Goal: Information Seeking & Learning: Learn about a topic

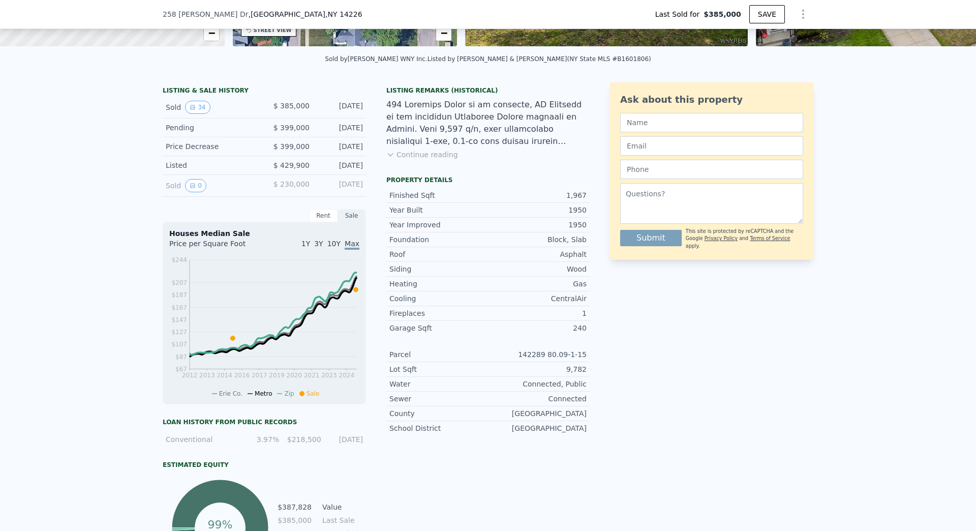
scroll to position [200, 0]
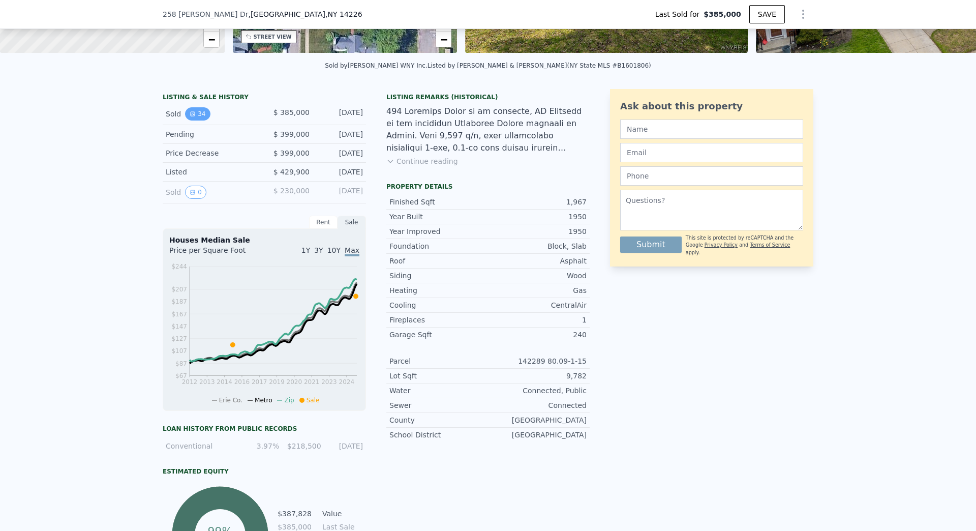
click at [192, 120] on button "34" at bounding box center [197, 113] width 25 height 13
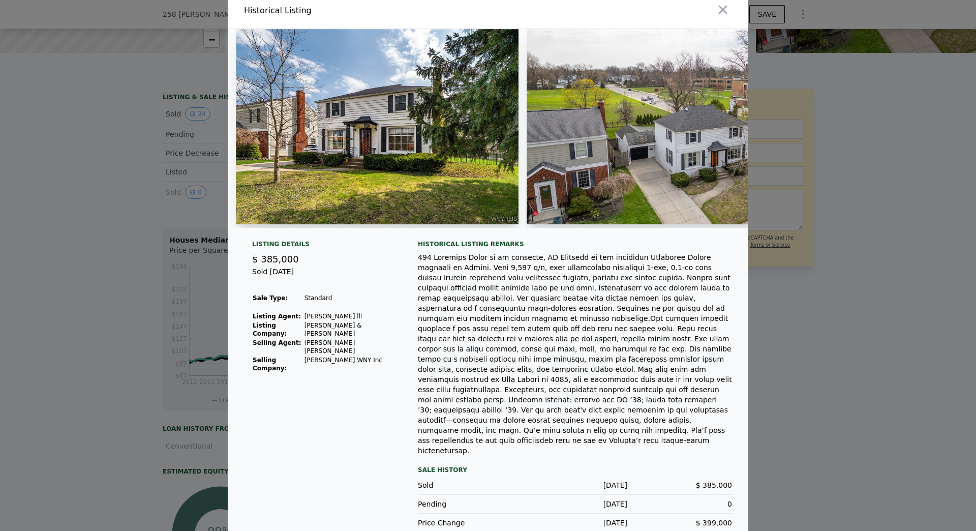
scroll to position [10, 0]
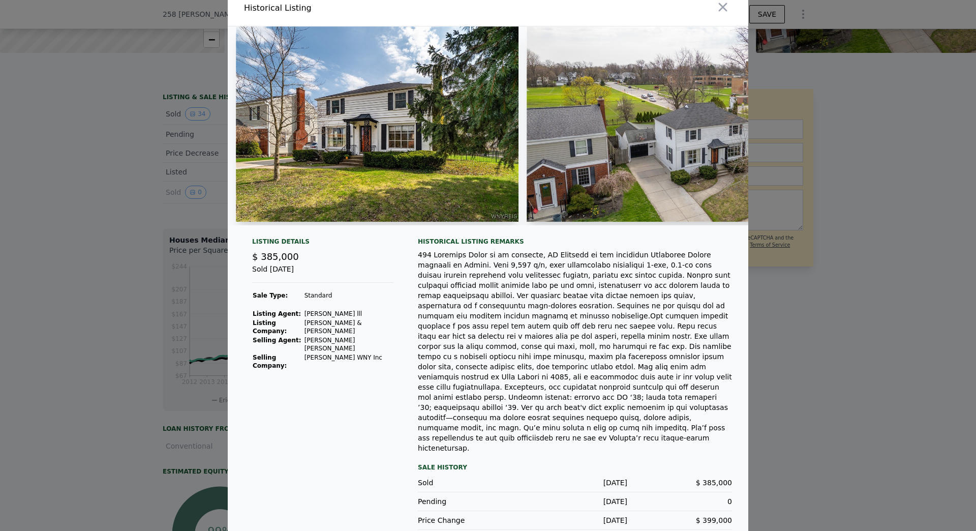
click at [502, 530] on div "Price Change [DATE] $ 429,900" at bounding box center [575, 539] width 314 height 19
click at [717, 7] on icon "button" at bounding box center [723, 7] width 14 height 14
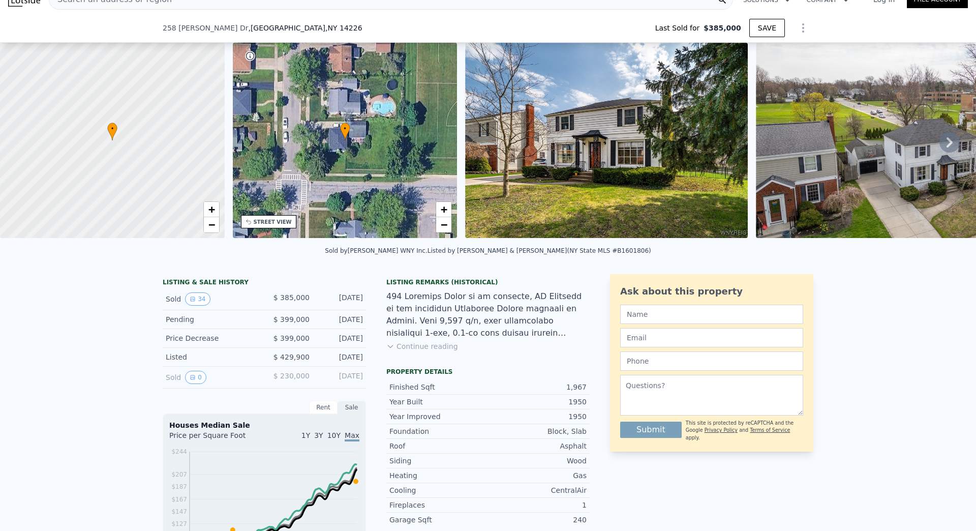
scroll to position [4, 0]
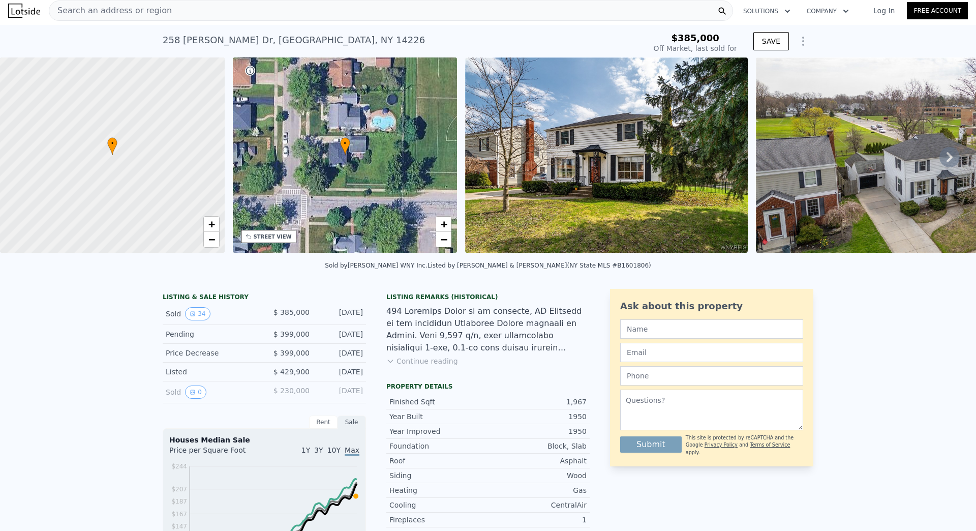
click at [428, 375] on div "Listing Remarks (Historical) Continue reading" at bounding box center [487, 335] width 203 height 85
click at [429, 374] on div "Listing Remarks (Historical) Continue reading" at bounding box center [487, 335] width 203 height 85
click at [430, 366] on button "Continue reading" at bounding box center [422, 361] width 72 height 10
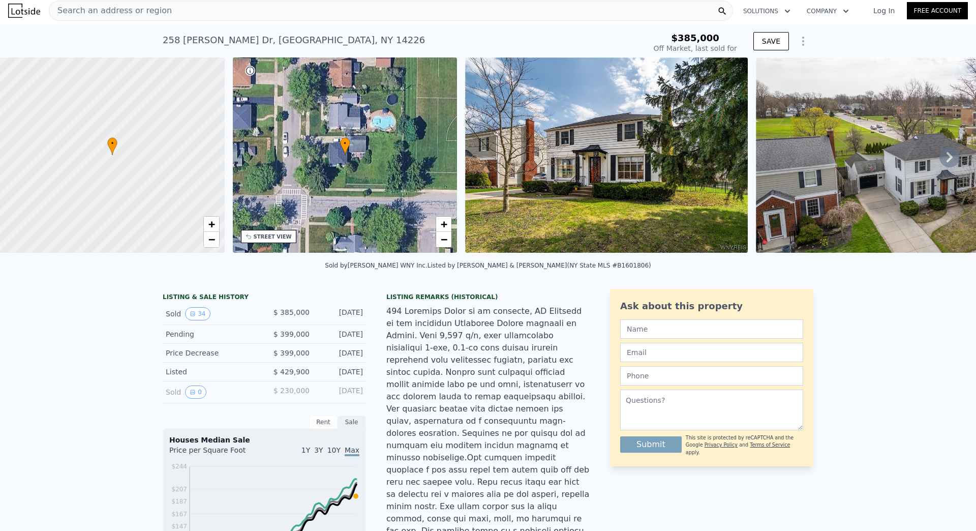
click at [797, 35] on button "Show Options" at bounding box center [803, 41] width 20 height 20
click at [939, 158] on icon at bounding box center [949, 157] width 20 height 20
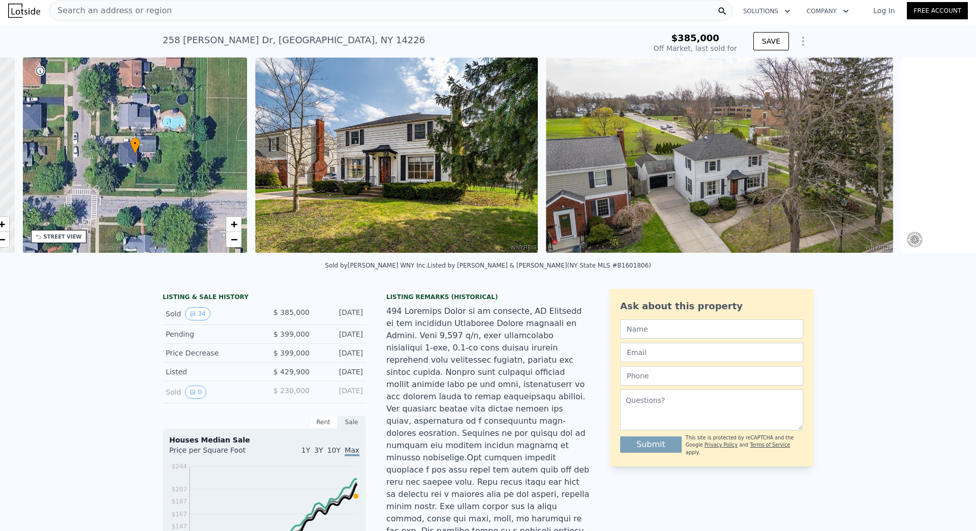
scroll to position [0, 237]
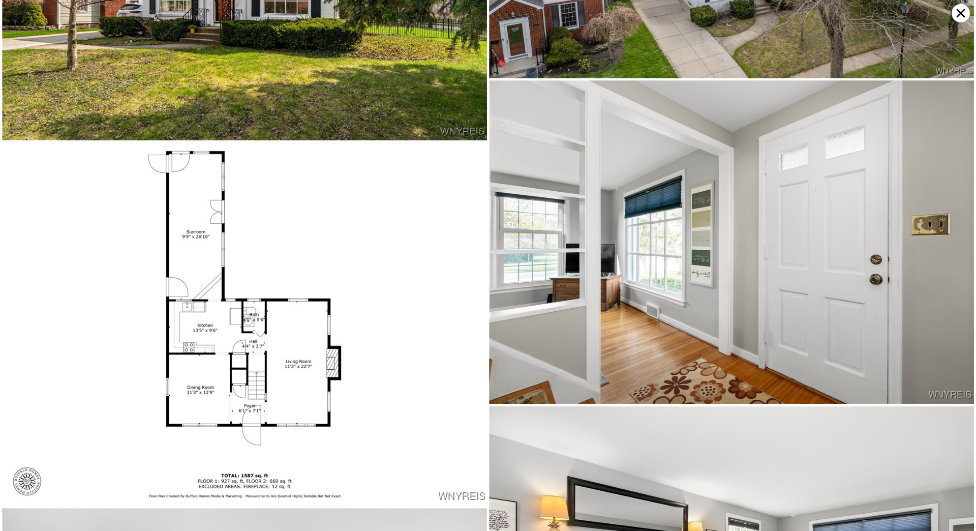
scroll to position [334, 0]
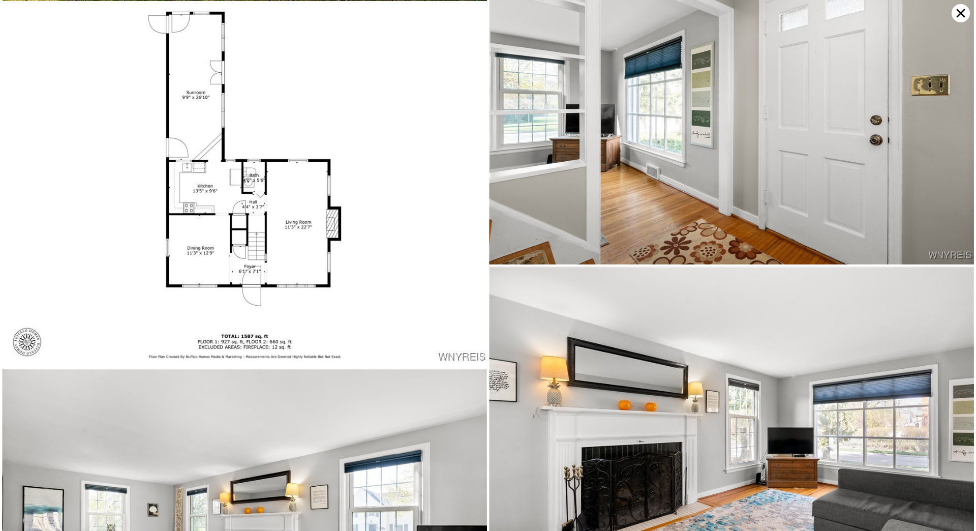
click at [959, 11] on icon at bounding box center [961, 13] width 18 height 18
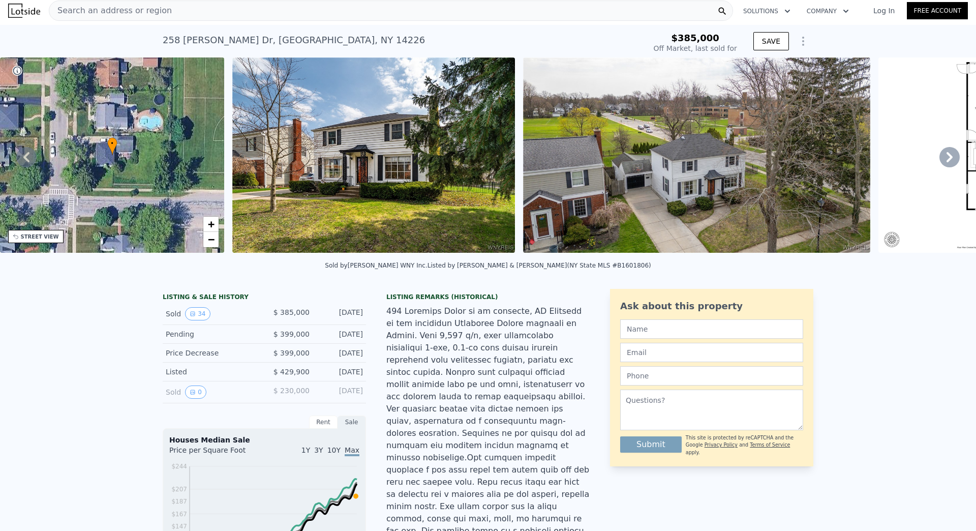
click at [947, 156] on icon at bounding box center [949, 157] width 20 height 20
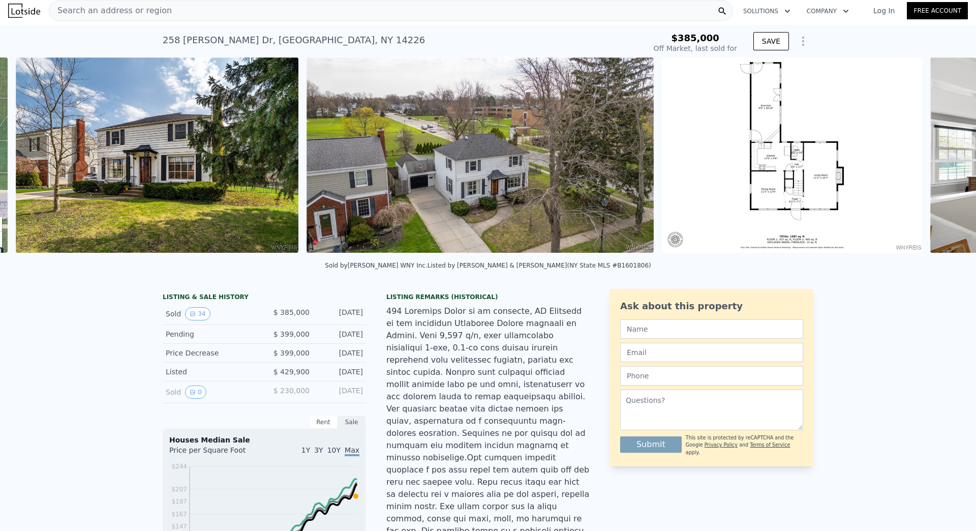
scroll to position [0, 465]
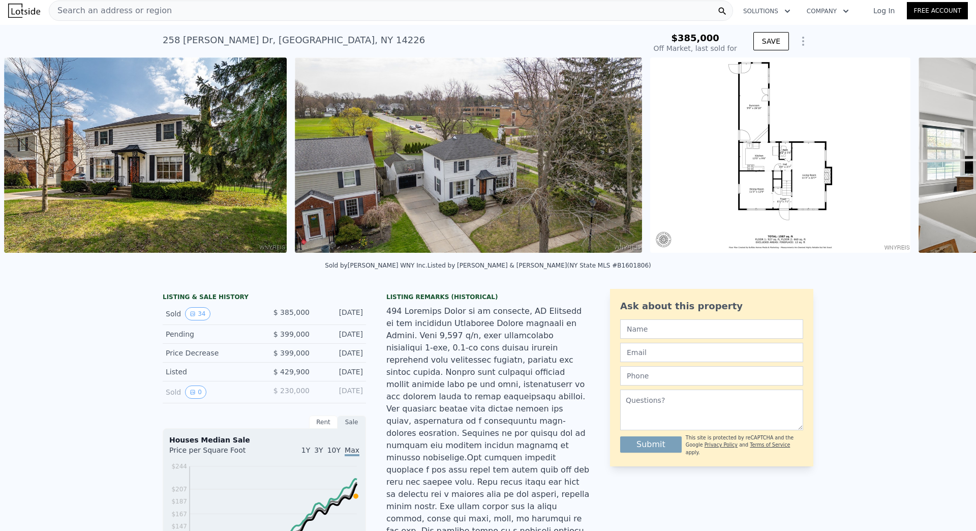
click at [946, 157] on div "• + − • + − STREET VIEW Loading... SATELLITE VIEW" at bounding box center [488, 156] width 976 height 199
click at [166, 319] on div "Sold 34" at bounding box center [211, 313] width 90 height 13
drag, startPoint x: 178, startPoint y: 305, endPoint x: 229, endPoint y: 355, distance: 71.2
click at [345, 316] on div "LISTING & SALE HISTORY Sold 34 $ 385,000 [DATE] Pending $ 399,000 [DATE] Price …" at bounding box center [264, 348] width 203 height 110
click at [209, 362] on div "Price Decrease $ 399,000 [DATE]" at bounding box center [264, 353] width 203 height 19
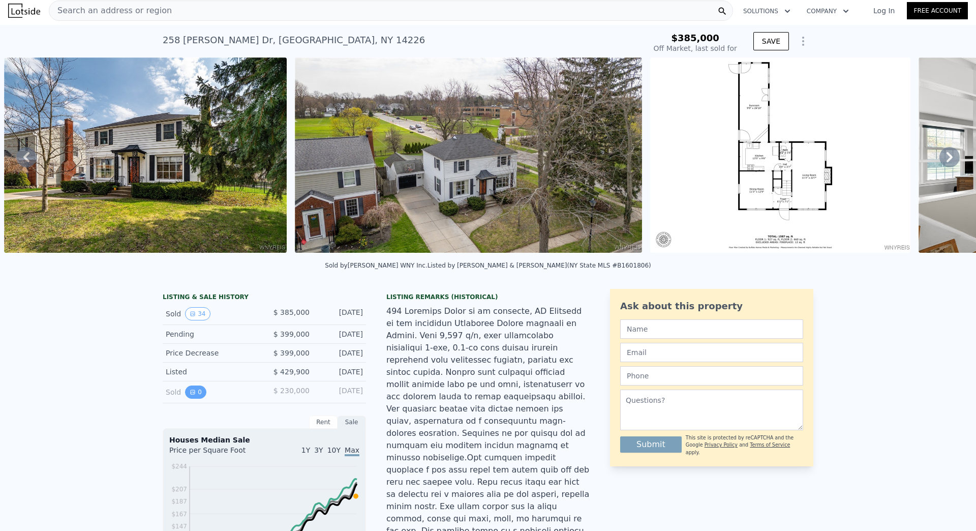
click at [193, 398] on button "0" at bounding box center [195, 391] width 21 height 13
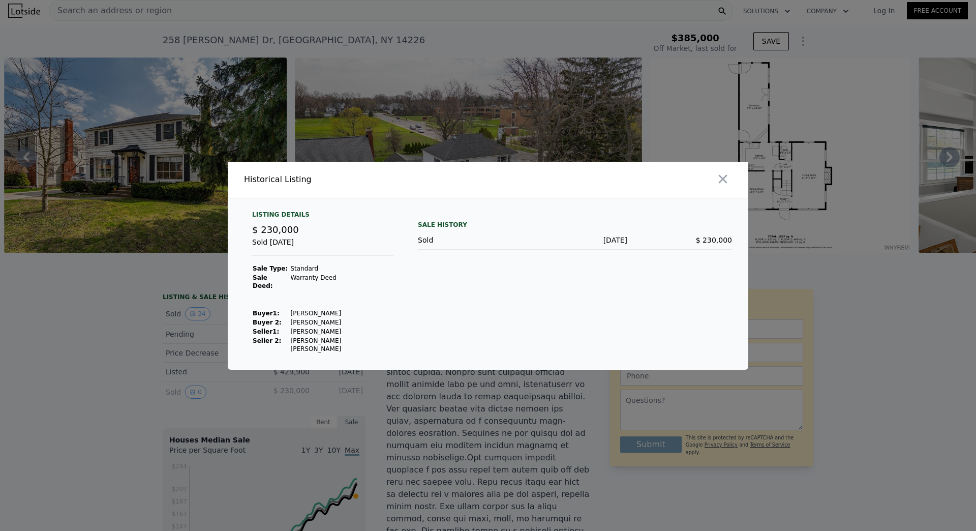
click at [406, 374] on div at bounding box center [488, 265] width 976 height 531
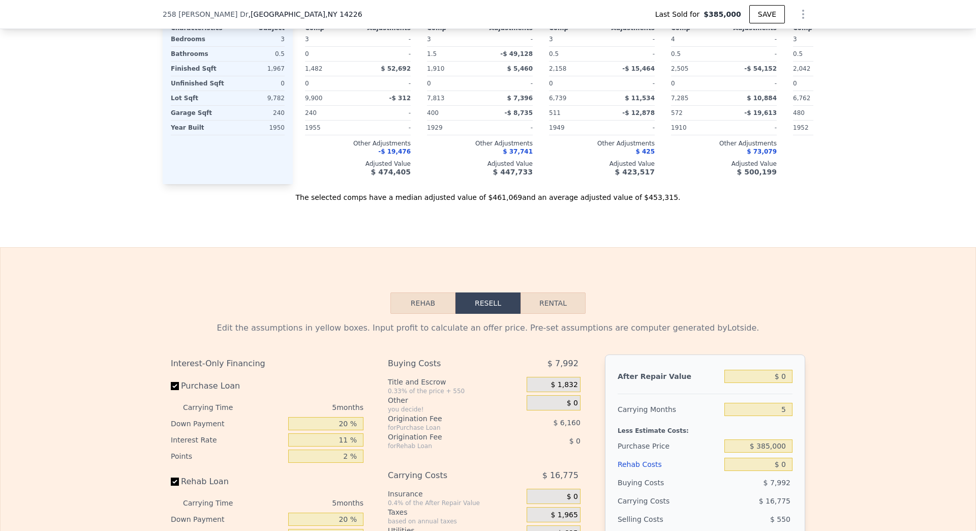
scroll to position [1525, 0]
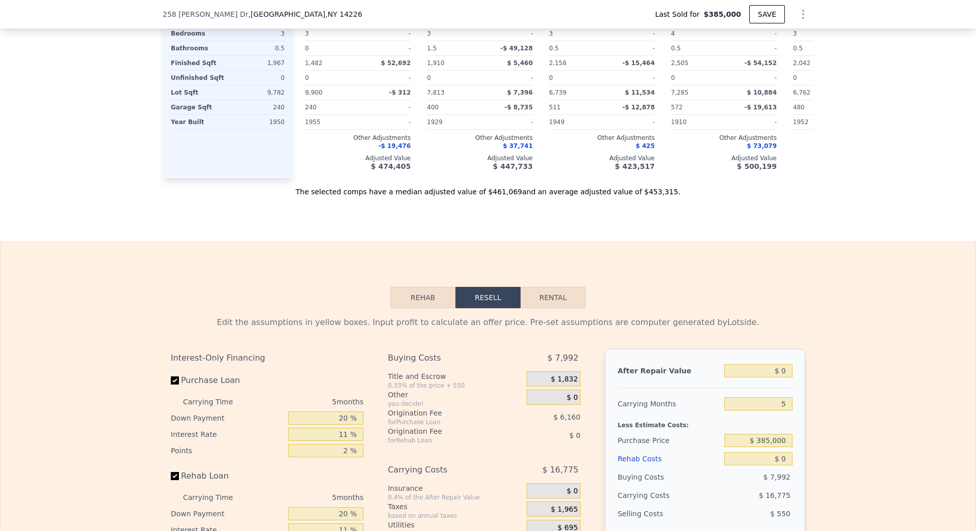
click at [415, 308] on div "Edit the assumptions in yellow boxes. Input profit to calculate an offer price.…" at bounding box center [488, 497] width 651 height 378
click at [420, 287] on button "Rehab" at bounding box center [422, 297] width 65 height 21
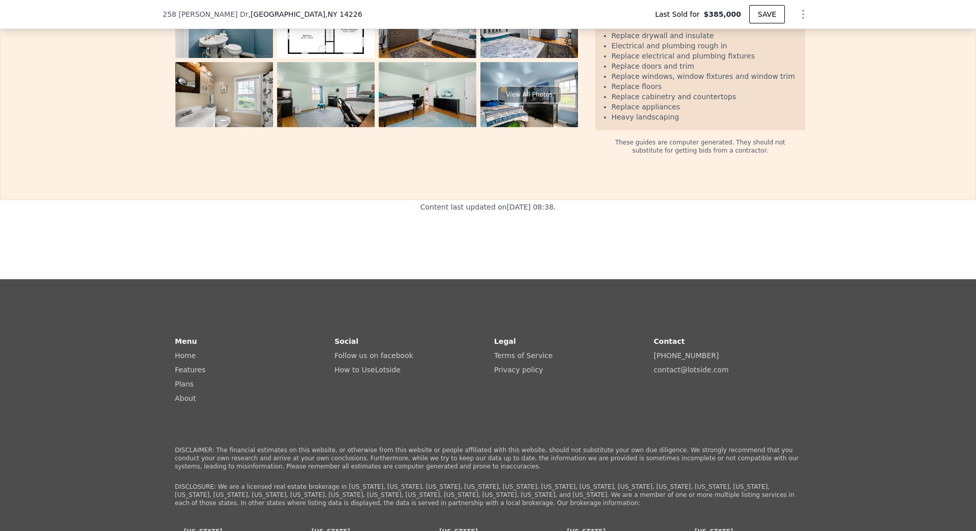
scroll to position [2338, 0]
